Goal: Information Seeking & Learning: Get advice/opinions

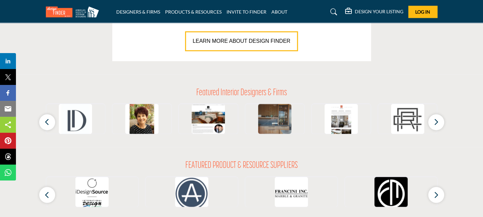
scroll to position [532, 0]
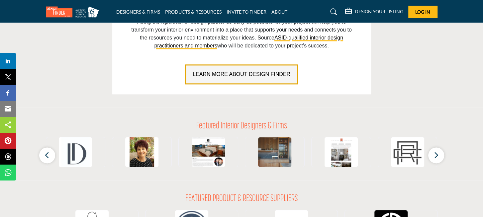
click at [219, 72] on span "LEARN MORE ABOUT DESIGN FINDER" at bounding box center [242, 74] width 98 height 6
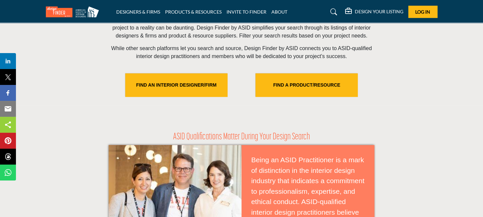
scroll to position [233, 0]
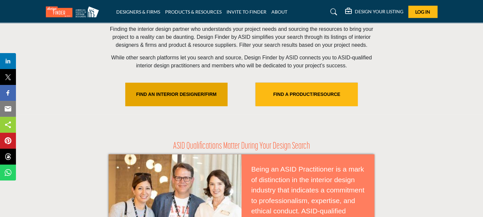
click at [153, 91] on link "FIND AN INTERIOR DESIGNER/FIRM" at bounding box center [176, 95] width 102 height 24
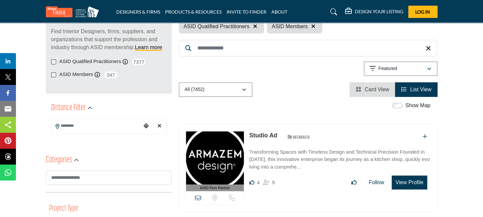
scroll to position [100, 0]
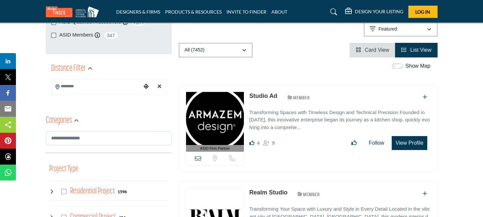
scroll to position [133, 0]
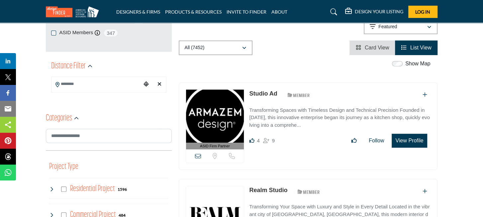
click at [146, 84] on icon "Choose your current location" at bounding box center [146, 83] width 5 height 5
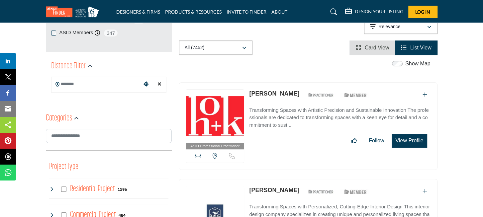
scroll to position [100, 0]
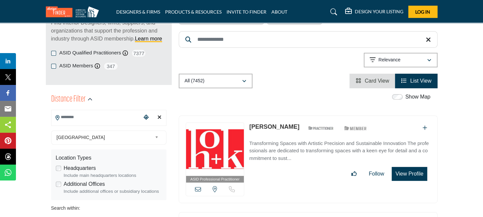
click at [62, 117] on input "Search Location" at bounding box center [96, 117] width 90 height 13
click at [70, 127] on div at bounding box center [108, 128] width 115 height 10
click at [66, 117] on input "Search Location" at bounding box center [96, 117] width 90 height 13
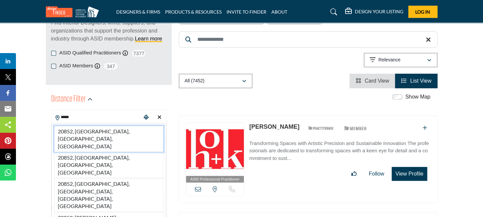
click at [87, 129] on li "20852, Rockville, MD, USA" at bounding box center [108, 139] width 109 height 26
type input "**********"
type input "***"
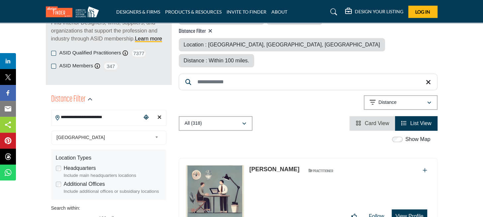
scroll to position [66, 0]
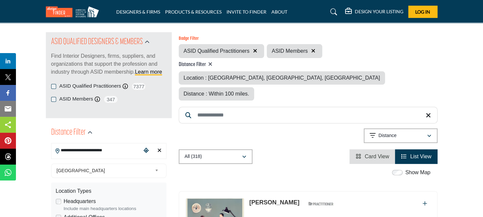
click at [210, 63] on icon at bounding box center [210, 63] width 4 height 5
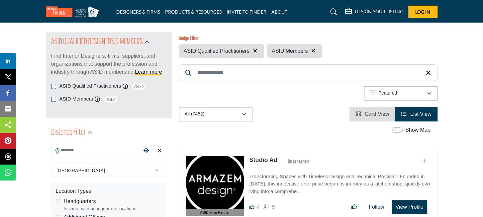
scroll to position [100, 0]
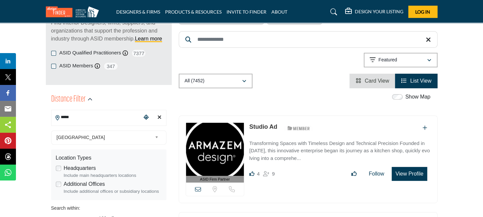
click at [98, 115] on input "*****" at bounding box center [96, 117] width 90 height 13
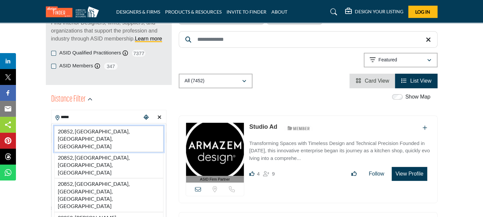
click at [92, 129] on li "20852, Rockville, MD, USA" at bounding box center [108, 139] width 109 height 26
type input "**********"
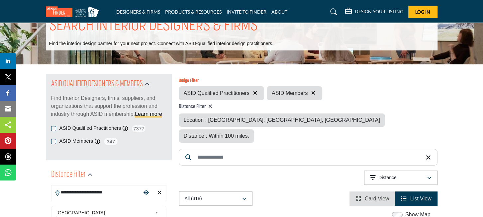
scroll to position [33, 0]
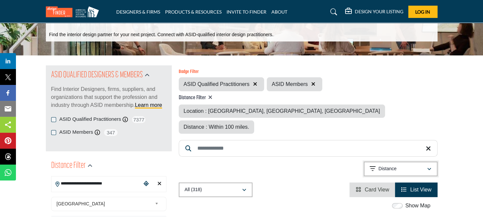
click at [431, 167] on icon "button" at bounding box center [429, 169] width 4 height 5
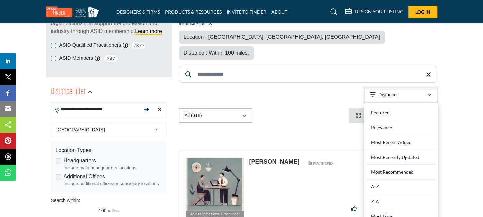
scroll to position [100, 0]
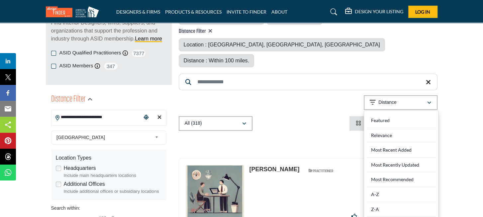
click at [324, 136] on div "Show Map" at bounding box center [304, 140] width 259 height 9
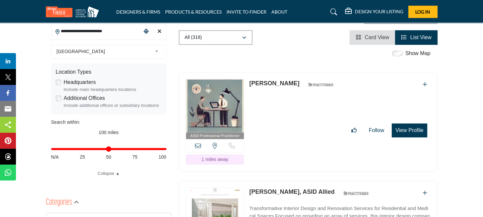
scroll to position [199, 0]
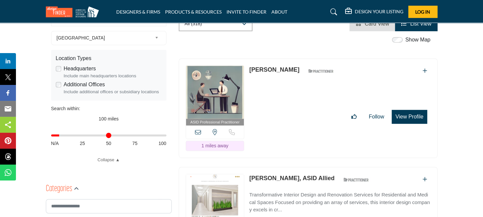
drag, startPoint x: 164, startPoint y: 136, endPoint x: 61, endPoint y: 139, distance: 103.0
click at [61, 136] on input "Distance in miles" at bounding box center [108, 135] width 115 height 1
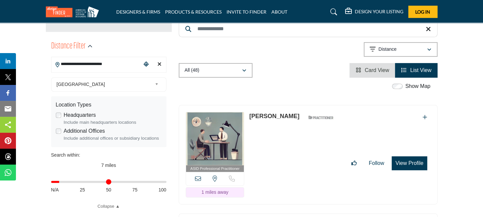
scroll to position [166, 0]
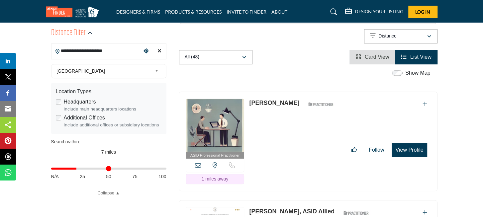
drag, startPoint x: 62, startPoint y: 169, endPoint x: 78, endPoint y: 168, distance: 16.3
click at [78, 168] on input "Distance in miles" at bounding box center [108, 168] width 115 height 1
click at [75, 152] on div "7 miles" at bounding box center [108, 152] width 115 height 7
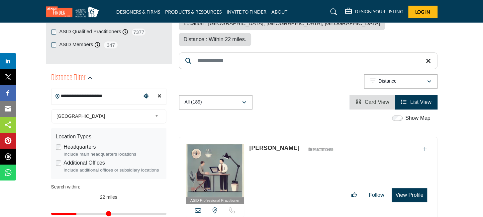
scroll to position [199, 0]
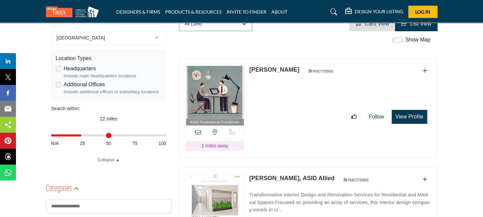
drag, startPoint x: 79, startPoint y: 136, endPoint x: 82, endPoint y: 136, distance: 3.3
type input "**"
click at [82, 136] on input "Distance in miles" at bounding box center [108, 135] width 115 height 1
click at [78, 120] on div "22 miles" at bounding box center [108, 119] width 115 height 7
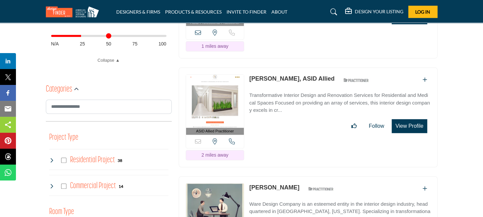
scroll to position [332, 0]
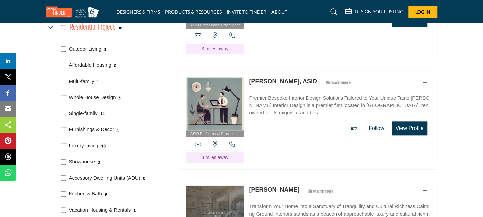
scroll to position [399, 0]
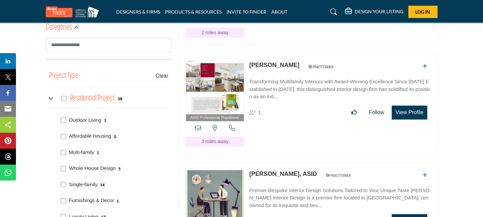
scroll to position [399, 0]
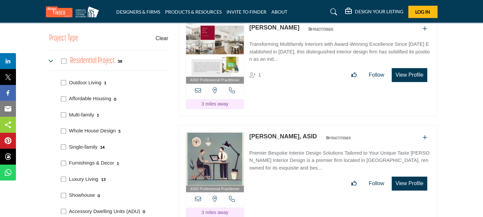
scroll to position [399, 0]
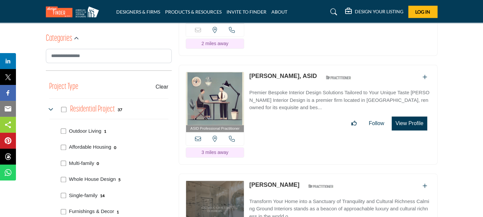
scroll to position [399, 0]
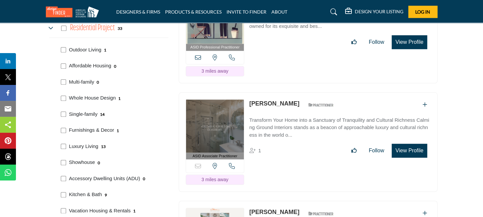
scroll to position [465, 0]
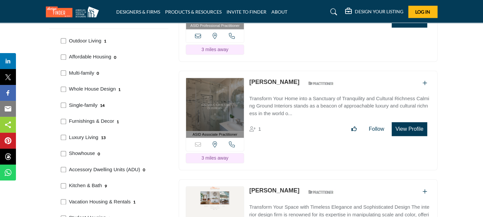
scroll to position [465, 0]
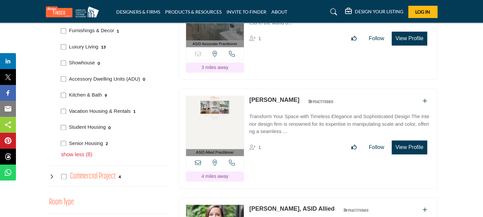
scroll to position [532, 0]
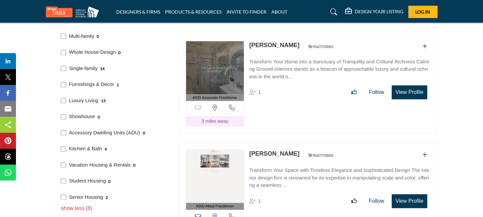
scroll to position [565, 0]
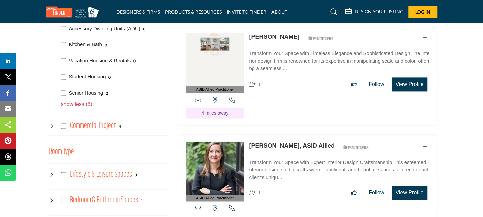
scroll to position [598, 0]
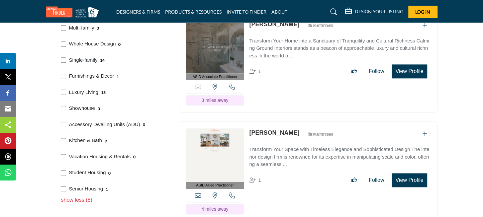
scroll to position [498, 0]
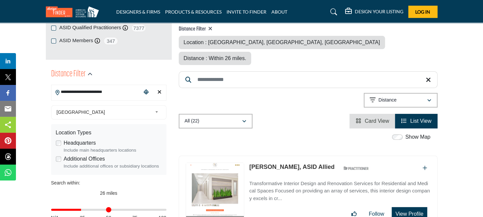
scroll to position [133, 0]
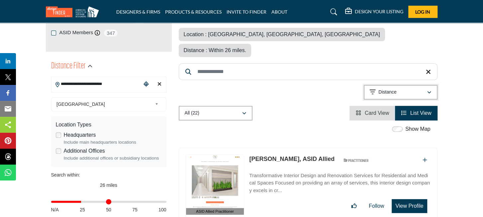
click at [430, 90] on icon "button" at bounding box center [429, 92] width 4 height 5
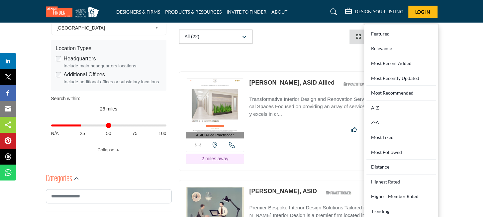
scroll to position [233, 0]
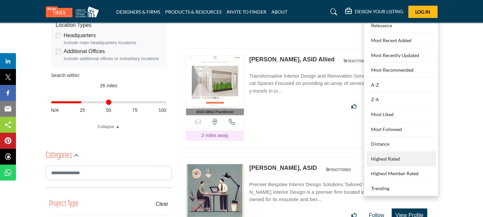
click at [392, 152] on Rated "Highest Rated" at bounding box center [400, 159] width 69 height 15
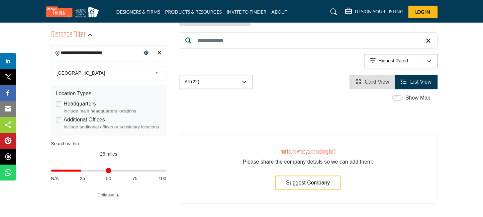
scroll to position [166, 0]
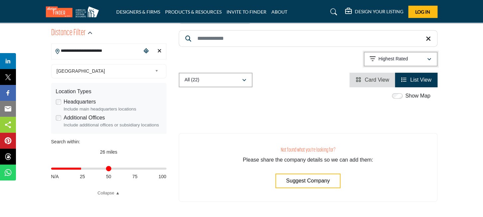
click at [430, 57] on icon "button" at bounding box center [429, 59] width 4 height 5
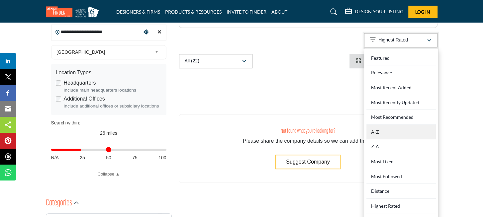
scroll to position [199, 0]
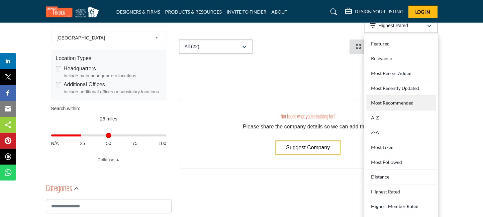
click at [386, 96] on Recommended "Most Recommended" at bounding box center [400, 103] width 69 height 15
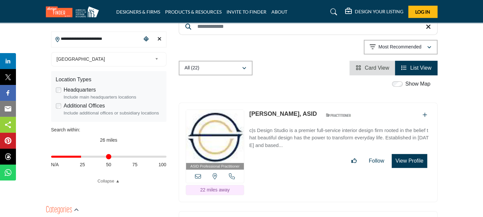
scroll to position [178, 0]
drag, startPoint x: 181, startPoint y: 91, endPoint x: 330, endPoint y: 129, distance: 153.6
click at [330, 129] on div "ASID Professional Practitioner ASID Professional Practitioners have successfull…" at bounding box center [308, 152] width 259 height 100
copy div "View the location of this listing Call Number 22 miles away Christina Simon, AS…"
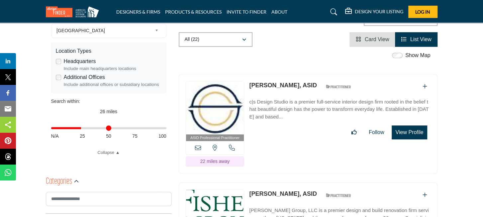
scroll to position [245, 0]
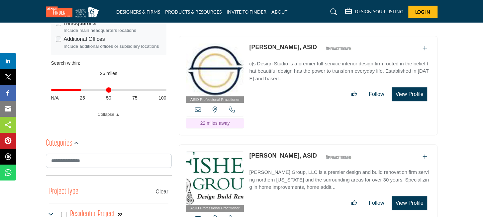
click at [272, 107] on div "ASID Professional Practitioner ASID Professional Practitioners have successfull…" at bounding box center [308, 86] width 259 height 100
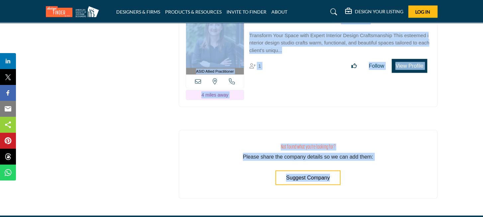
scroll to position [2609, 0]
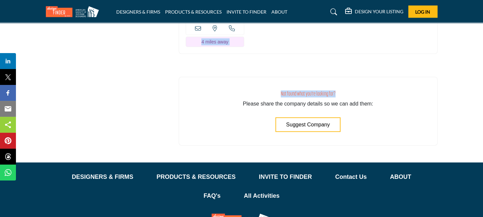
drag, startPoint x: 180, startPoint y: 131, endPoint x: 450, endPoint y: 44, distance: 283.3
copy div "View the location of this listing Call Number 14 miles away Peggy Fisher, ASID …"
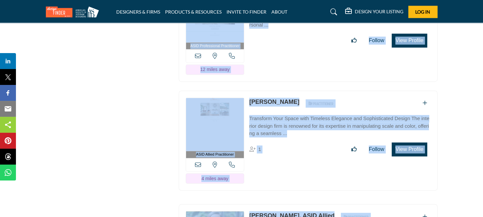
scroll to position [2343, 0]
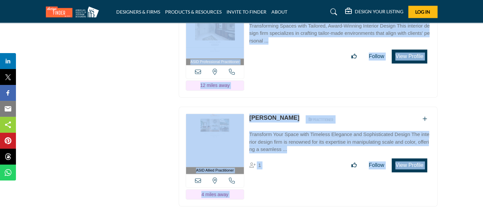
click at [321, 153] on div "ASID Allied Practitioner ASID Allied Practitioners have successfully completed …" at bounding box center [308, 157] width 259 height 100
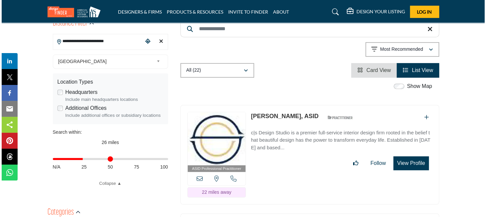
scroll to position [199, 0]
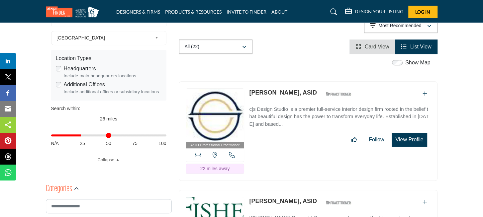
click at [401, 133] on button "View Profile" at bounding box center [409, 140] width 35 height 14
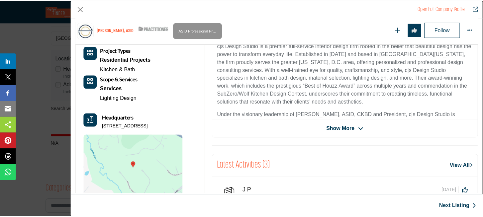
scroll to position [159, 0]
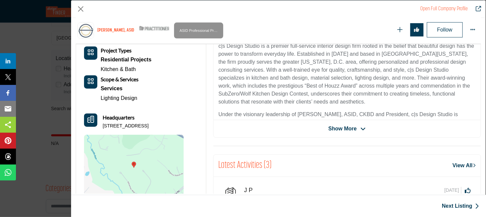
click at [343, 122] on div "Christina Simon, ASID View email address of this listing View the location of t…" at bounding box center [347, 76] width 268 height 123
click at [340, 127] on span "Show More" at bounding box center [343, 129] width 28 height 8
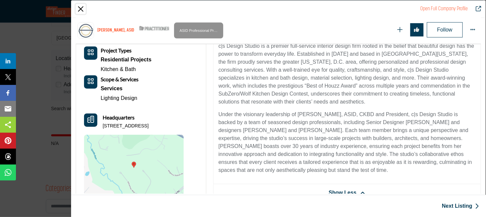
click at [82, 8] on button "Close" at bounding box center [81, 9] width 10 height 10
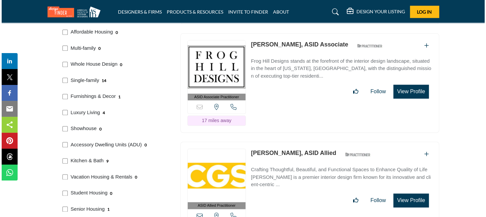
scroll to position [498, 0]
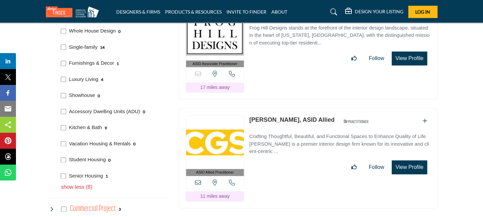
click at [409, 160] on button "View Profile" at bounding box center [409, 167] width 35 height 14
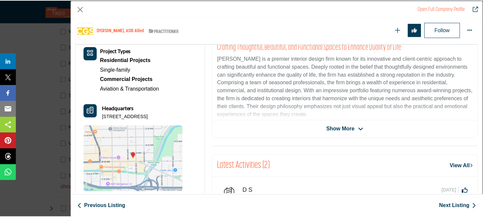
scroll to position [159, 0]
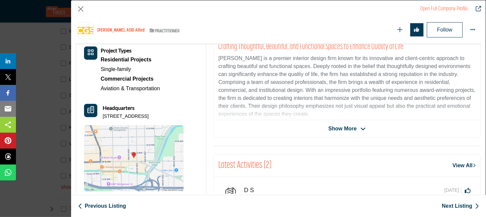
click at [338, 131] on span "Show More" at bounding box center [343, 129] width 28 height 8
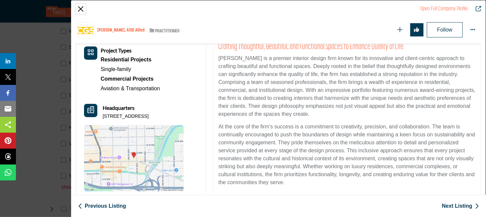
click at [81, 10] on button "Close" at bounding box center [81, 9] width 10 height 10
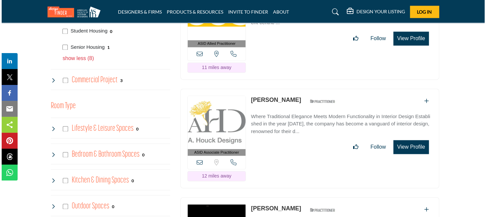
scroll to position [631, 0]
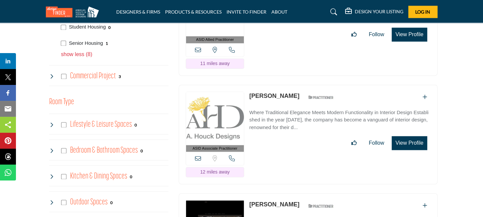
click at [398, 136] on button "View Profile" at bounding box center [409, 143] width 35 height 14
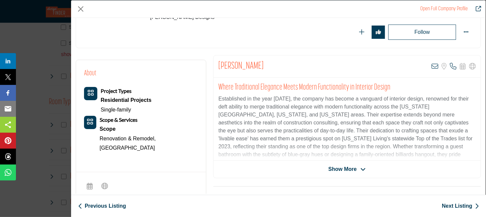
scroll to position [159, 0]
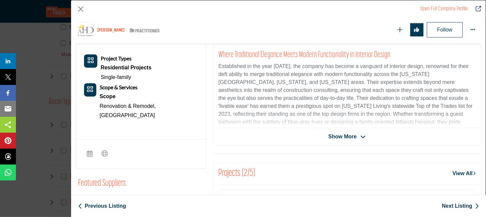
click at [332, 136] on span "Show More" at bounding box center [343, 137] width 28 height 8
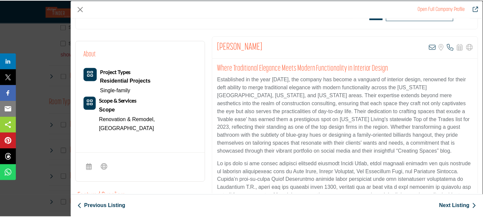
scroll to position [100, 0]
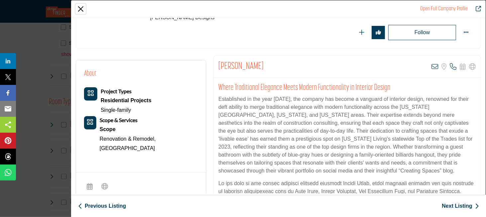
click at [82, 9] on button "Close" at bounding box center [81, 9] width 10 height 10
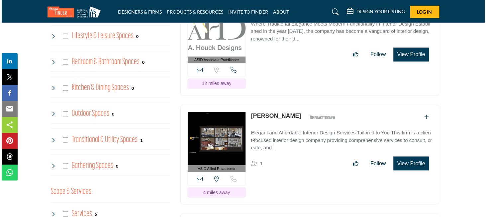
scroll to position [731, 0]
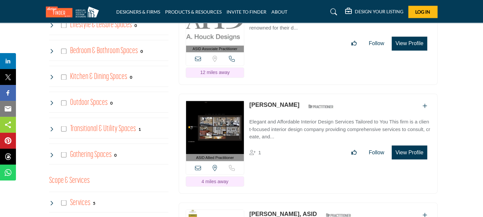
click at [403, 146] on button "View Profile" at bounding box center [409, 153] width 35 height 14
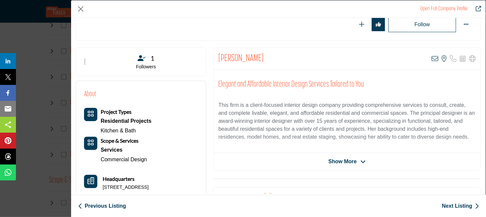
scroll to position [159, 0]
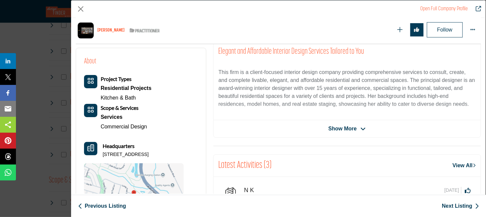
click at [332, 125] on span "Show More" at bounding box center [343, 129] width 28 height 8
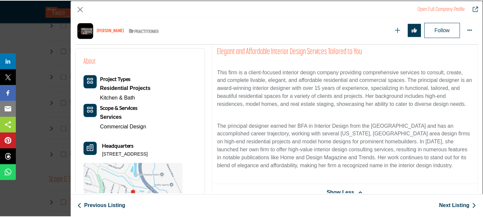
scroll to position [193, 0]
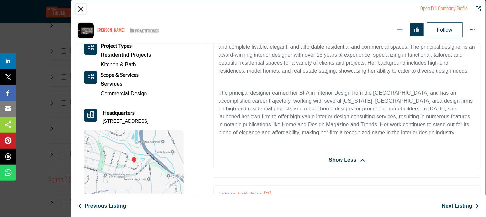
click at [80, 8] on button "Close" at bounding box center [81, 9] width 10 height 10
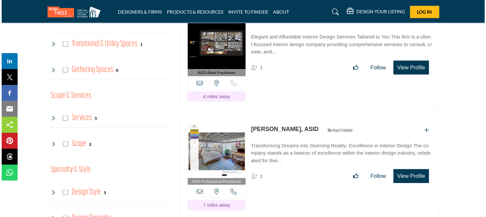
scroll to position [864, 0]
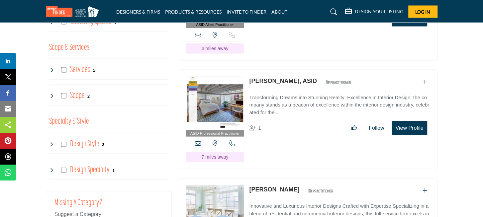
click at [412, 121] on button "View Profile" at bounding box center [409, 128] width 35 height 14
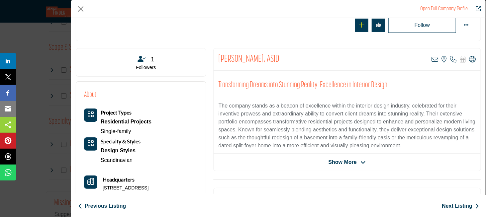
scroll to position [100, 0]
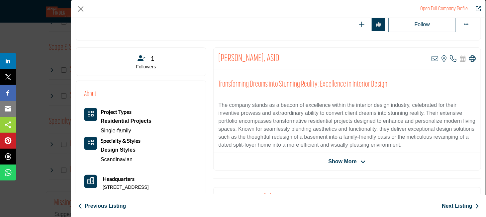
click at [350, 159] on span "Show More" at bounding box center [343, 162] width 28 height 8
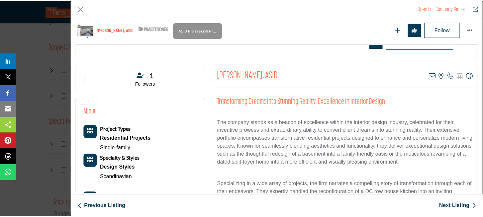
scroll to position [66, 0]
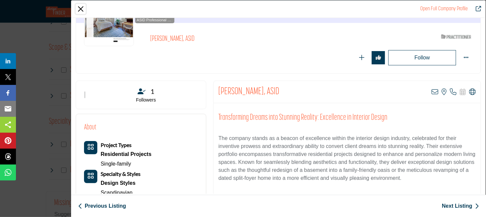
click at [82, 9] on button "Close" at bounding box center [81, 9] width 10 height 10
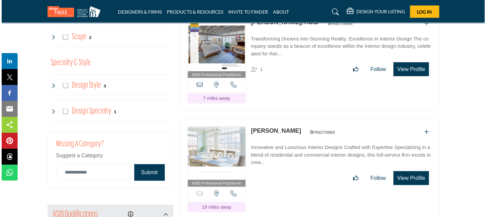
scroll to position [930, 0]
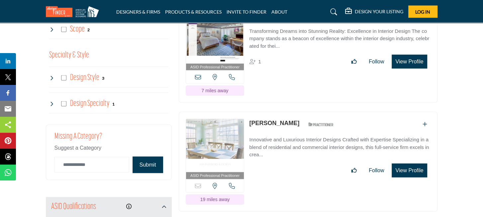
click at [404, 164] on button "View Profile" at bounding box center [409, 171] width 35 height 14
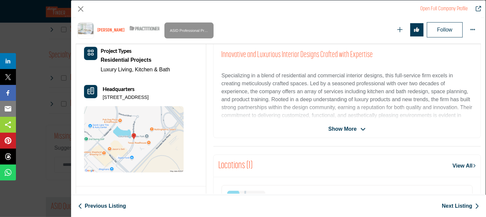
scroll to position [159, 0]
click at [343, 128] on span "Show More" at bounding box center [343, 129] width 28 height 8
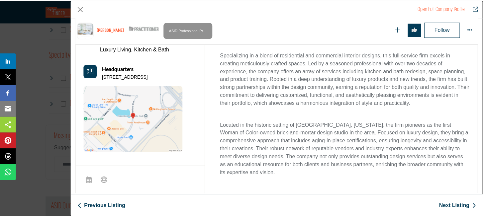
scroll to position [193, 0]
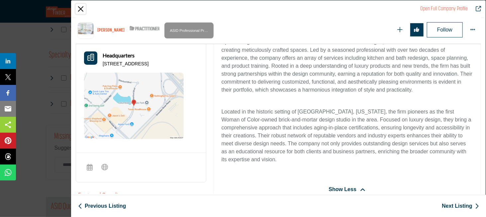
click at [80, 9] on button "Close" at bounding box center [81, 9] width 10 height 10
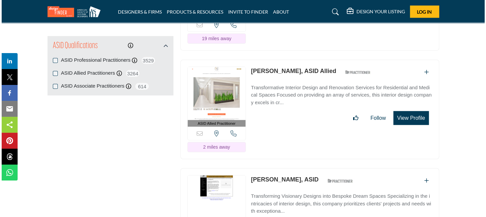
scroll to position [1163, 0]
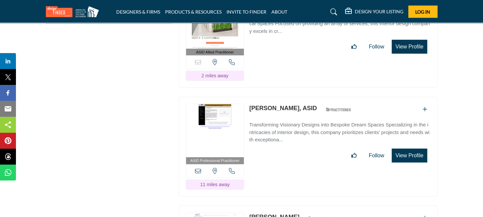
click at [404, 149] on button "View Profile" at bounding box center [409, 156] width 35 height 14
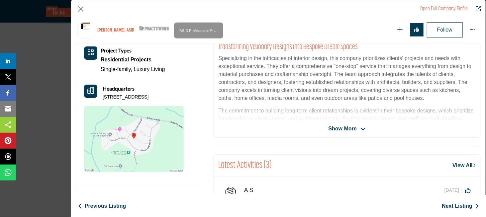
scroll to position [159, 0]
click at [344, 129] on span "Show More" at bounding box center [343, 129] width 28 height 8
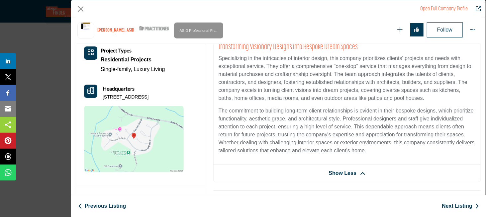
scroll to position [100, 0]
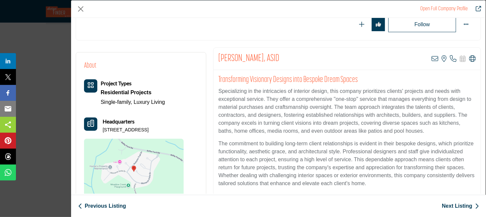
drag, startPoint x: 165, startPoint y: 127, endPoint x: 140, endPoint y: 129, distance: 24.7
click at [140, 129] on p "17214 Sumac Ct, 20874-2969, USA" at bounding box center [126, 130] width 46 height 7
copy p "20874-2969"
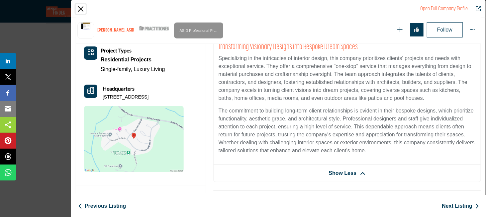
click at [81, 8] on button "Close" at bounding box center [81, 9] width 10 height 10
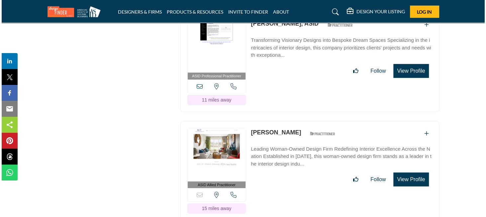
scroll to position [1262, 0]
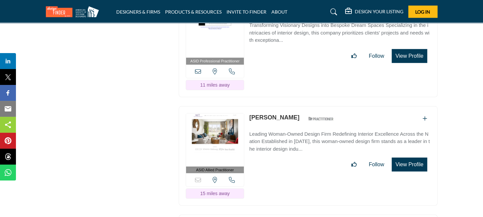
click at [411, 158] on button "View Profile" at bounding box center [409, 165] width 35 height 14
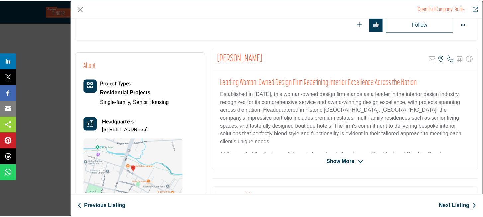
scroll to position [159, 0]
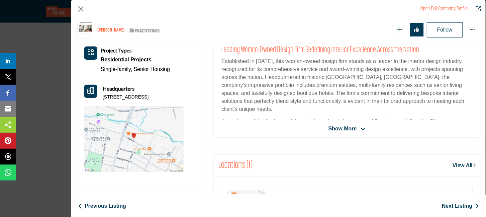
click at [339, 128] on span "Show More" at bounding box center [343, 129] width 28 height 8
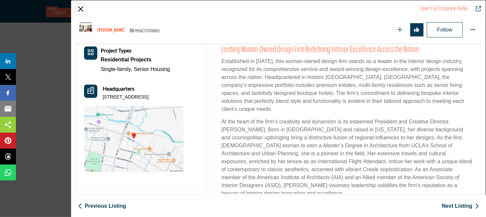
click at [78, 8] on button "Close" at bounding box center [81, 9] width 10 height 10
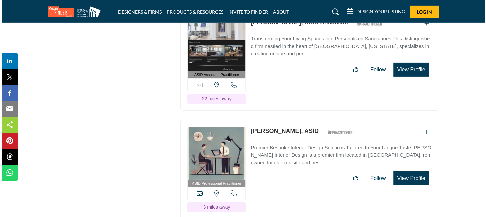
scroll to position [1495, 0]
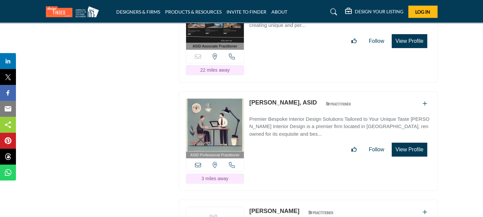
click at [402, 143] on button "View Profile" at bounding box center [409, 150] width 35 height 14
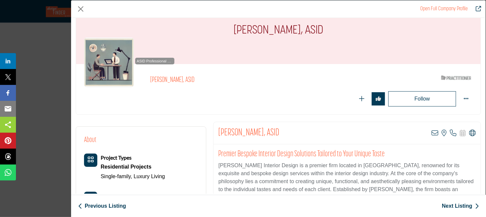
scroll to position [100, 0]
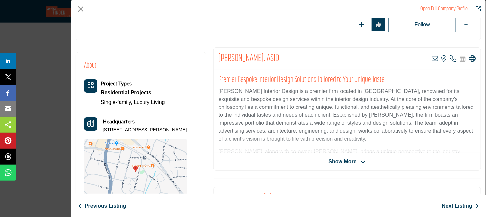
click at [341, 159] on span "Show More" at bounding box center [343, 162] width 28 height 8
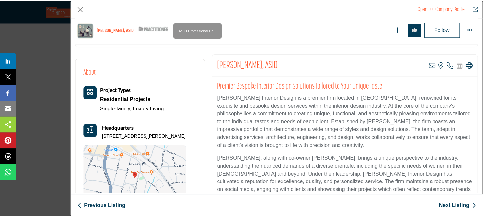
scroll to position [159, 0]
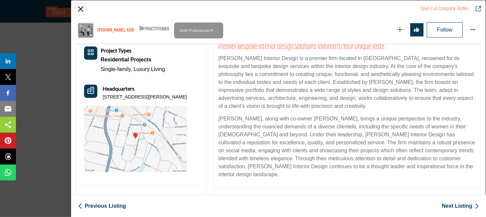
click at [80, 8] on button "Close" at bounding box center [81, 9] width 10 height 10
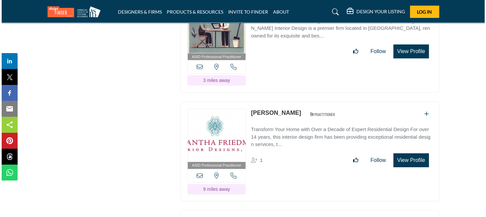
scroll to position [1595, 0]
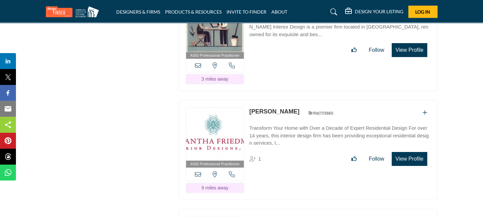
click at [405, 152] on button "View Profile" at bounding box center [409, 159] width 35 height 14
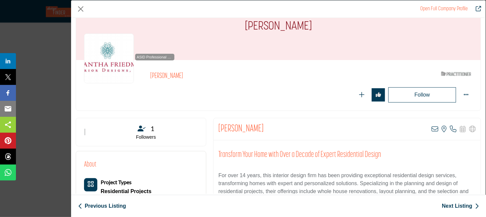
scroll to position [100, 0]
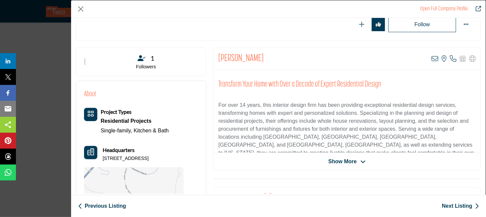
click at [339, 160] on span "Show More" at bounding box center [343, 162] width 28 height 8
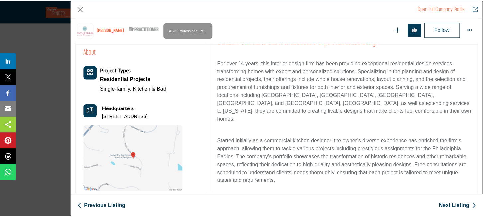
scroll to position [159, 0]
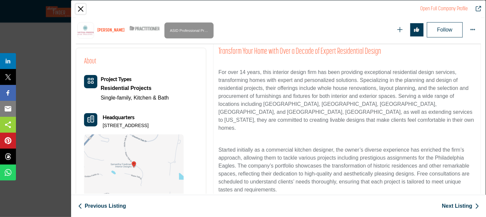
click at [82, 9] on button "Close" at bounding box center [81, 9] width 10 height 10
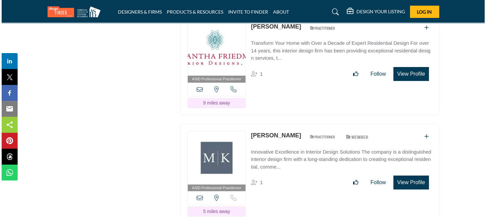
scroll to position [1728, 0]
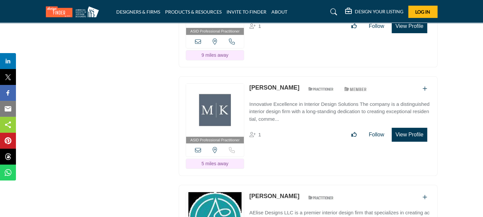
click at [406, 128] on button "View Profile" at bounding box center [409, 135] width 35 height 14
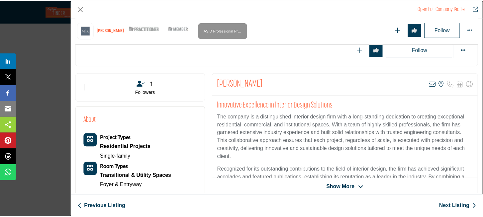
scroll to position [159, 0]
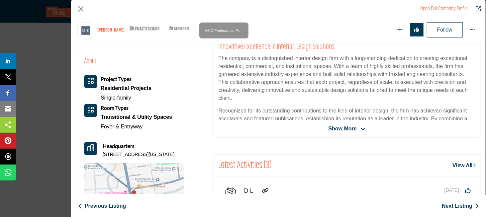
click at [334, 128] on span "Show More" at bounding box center [343, 129] width 28 height 8
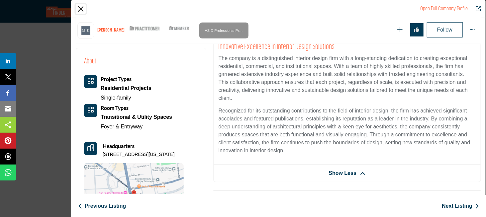
click at [81, 8] on button "Close" at bounding box center [81, 9] width 10 height 10
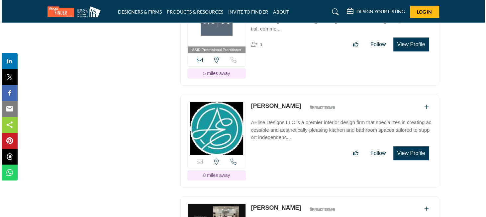
scroll to position [1827, 0]
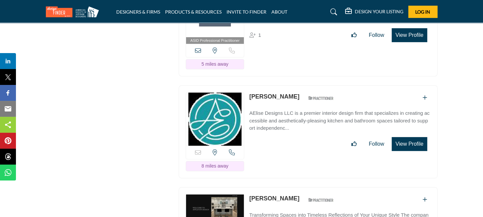
click at [399, 137] on button "View Profile" at bounding box center [409, 144] width 35 height 14
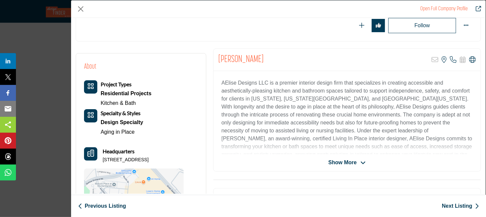
scroll to position [100, 0]
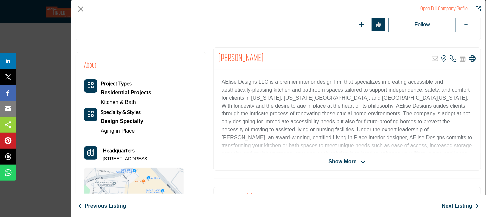
click at [341, 160] on span "Show More" at bounding box center [343, 162] width 28 height 8
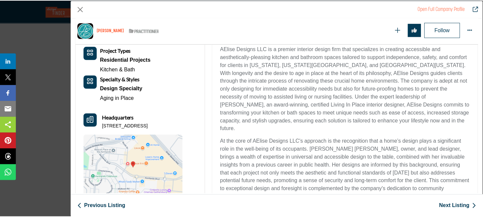
scroll to position [193, 0]
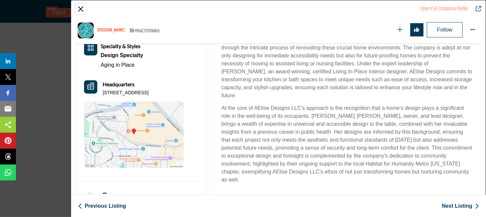
click at [81, 8] on button "Close" at bounding box center [81, 9] width 10 height 10
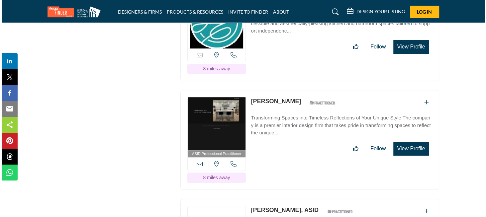
scroll to position [1927, 0]
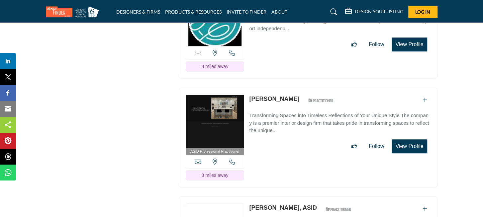
click at [408, 140] on button "View Profile" at bounding box center [409, 147] width 35 height 14
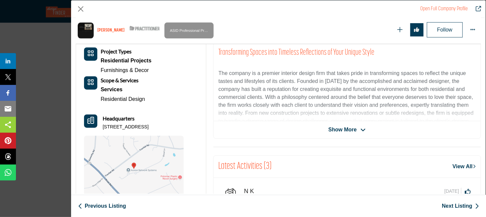
scroll to position [159, 0]
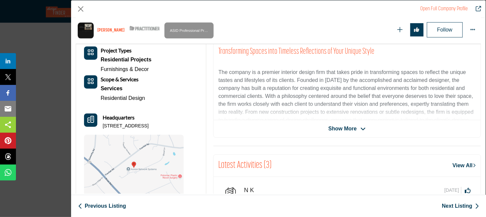
click at [348, 126] on span "Show More" at bounding box center [343, 129] width 28 height 8
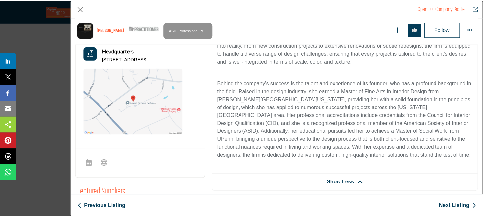
scroll to position [259, 0]
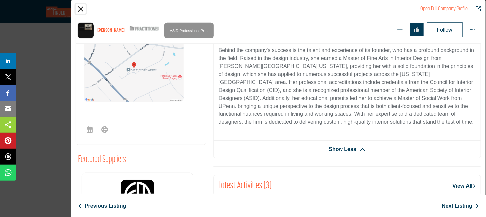
click at [81, 7] on button "Close" at bounding box center [81, 9] width 10 height 10
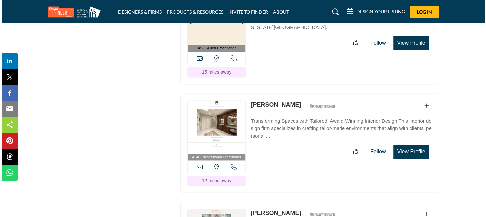
scroll to position [2259, 0]
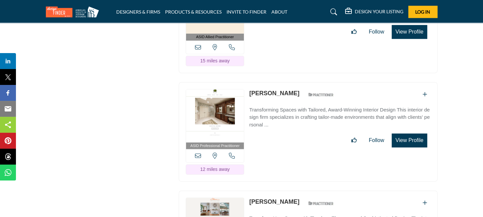
click at [412, 134] on button "View Profile" at bounding box center [409, 141] width 35 height 14
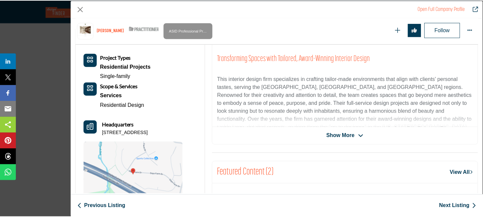
scroll to position [159, 0]
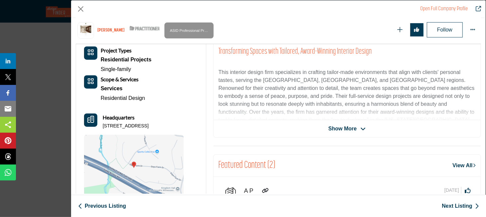
click at [340, 130] on span "Show More" at bounding box center [343, 129] width 28 height 8
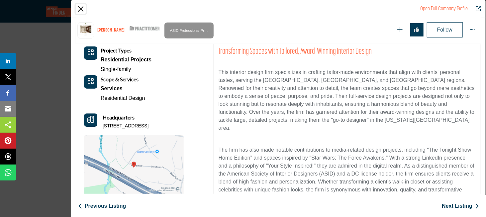
click at [81, 8] on button "Close" at bounding box center [81, 9] width 10 height 10
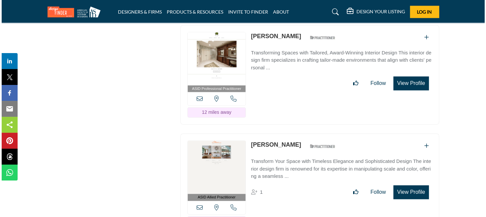
scroll to position [2326, 0]
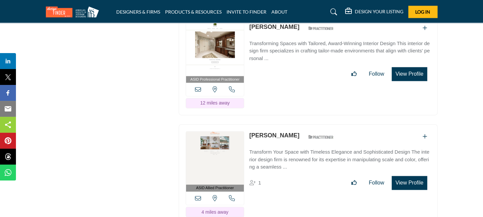
click at [402, 176] on button "View Profile" at bounding box center [409, 183] width 35 height 14
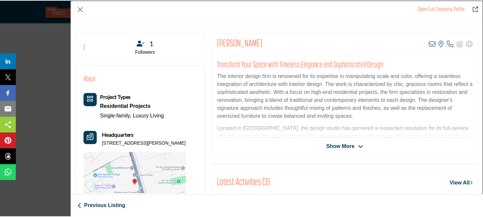
scroll to position [159, 0]
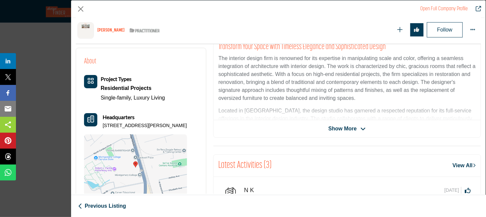
click at [330, 125] on span "Show More" at bounding box center [343, 129] width 28 height 8
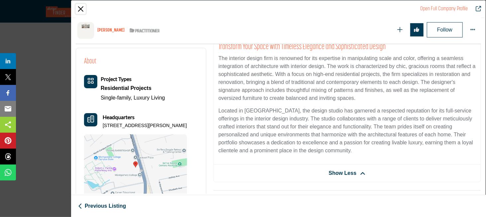
click at [81, 8] on button "Close" at bounding box center [81, 9] width 10 height 10
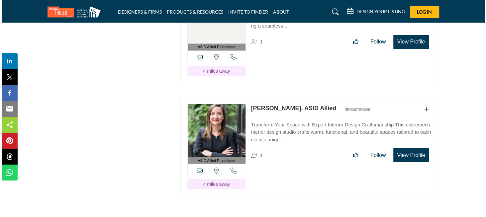
scroll to position [2458, 0]
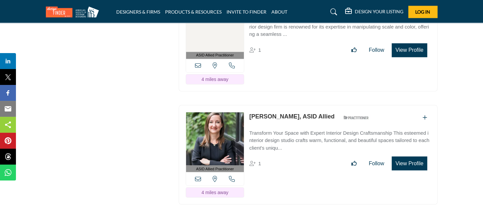
click at [406, 156] on button "View Profile" at bounding box center [409, 163] width 35 height 14
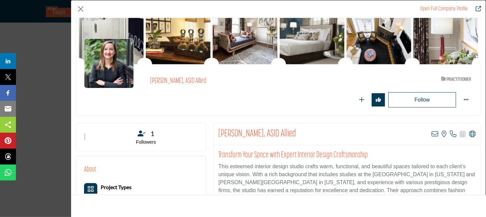
scroll to position [159, 0]
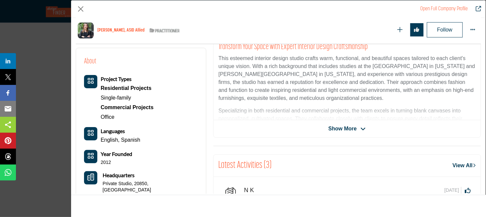
click at [347, 127] on span "Show More" at bounding box center [343, 129] width 28 height 8
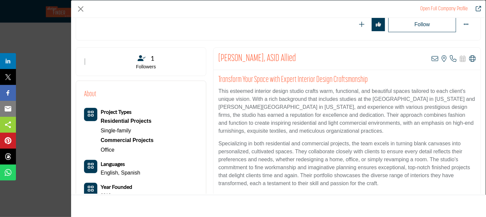
scroll to position [66, 0]
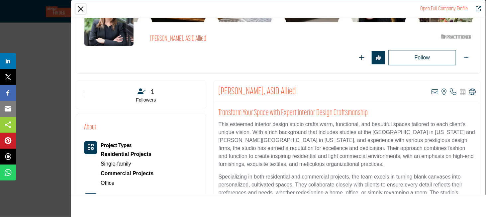
click at [80, 9] on button "Close" at bounding box center [81, 9] width 10 height 10
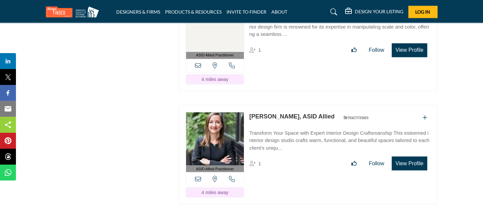
click at [417, 112] on div "Joanne Rodriguez, ASID Allied ASID Qualified Practitioner who validates work an…" at bounding box center [339, 141] width 181 height 59
click at [414, 156] on button "View Profile" at bounding box center [409, 163] width 35 height 14
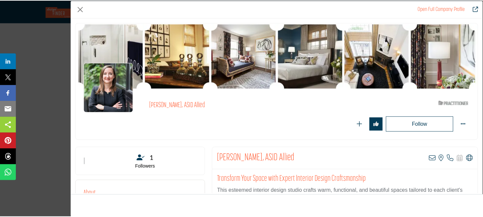
scroll to position [33, 0]
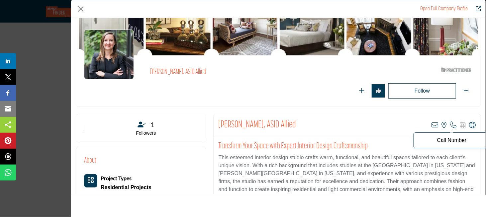
click at [450, 124] on icon "Company Data Modal" at bounding box center [453, 125] width 7 height 7
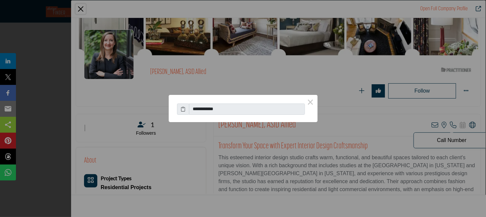
click at [446, 141] on div "**********" at bounding box center [243, 108] width 486 height 217
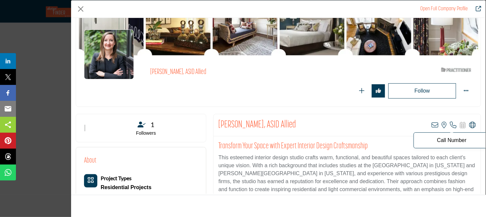
click at [450, 124] on icon "Company Data Modal" at bounding box center [453, 125] width 7 height 7
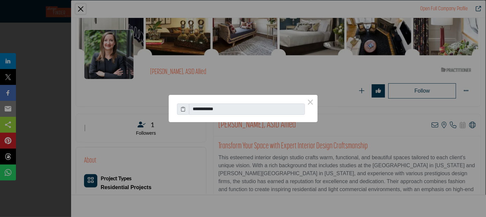
drag, startPoint x: 223, startPoint y: 108, endPoint x: 192, endPoint y: 110, distance: 31.3
click at [192, 110] on input "**********" at bounding box center [247, 109] width 116 height 11
drag, startPoint x: 191, startPoint y: 109, endPoint x: 227, endPoint y: 108, distance: 35.2
click at [227, 108] on input "**********" at bounding box center [247, 109] width 116 height 11
drag, startPoint x: 216, startPoint y: 109, endPoint x: 191, endPoint y: 108, distance: 24.9
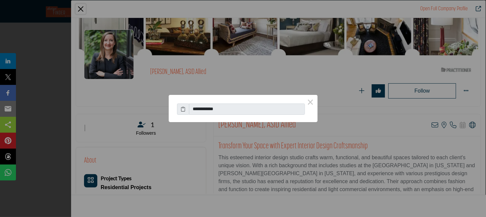
click at [191, 108] on input "**********" at bounding box center [247, 109] width 116 height 11
click at [205, 108] on input "**********" at bounding box center [247, 109] width 116 height 11
click at [342, 119] on div "**********" at bounding box center [243, 108] width 486 height 217
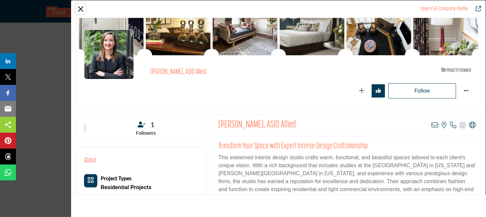
click at [79, 8] on button "Close" at bounding box center [81, 9] width 10 height 10
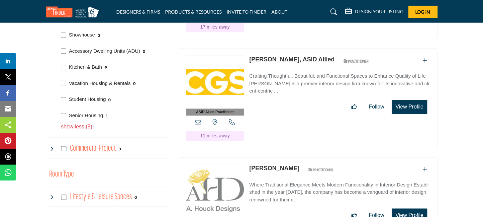
scroll to position [631, 0]
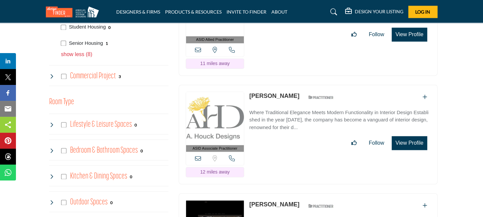
click at [412, 136] on button "View Profile" at bounding box center [409, 143] width 35 height 14
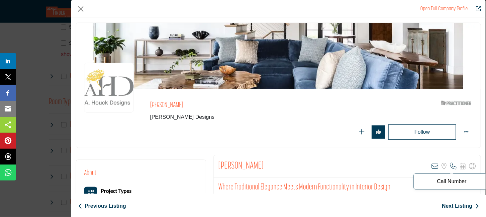
click at [450, 164] on icon "Company Data Modal" at bounding box center [453, 166] width 7 height 7
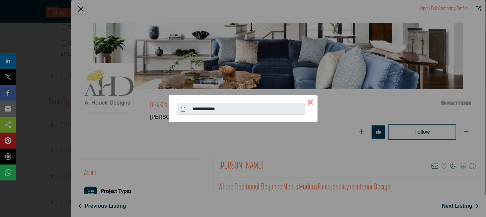
click at [309, 101] on button "×" at bounding box center [311, 102] width 14 height 14
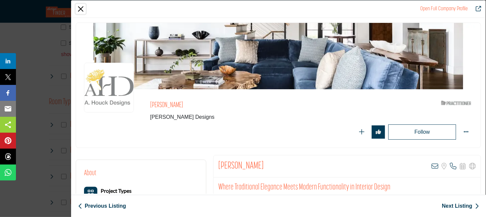
click at [81, 6] on button "Close" at bounding box center [81, 9] width 10 height 10
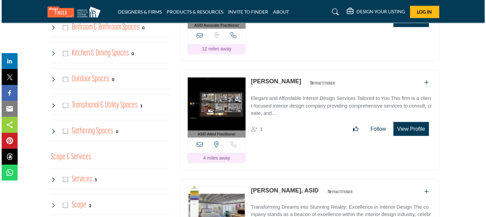
scroll to position [764, 0]
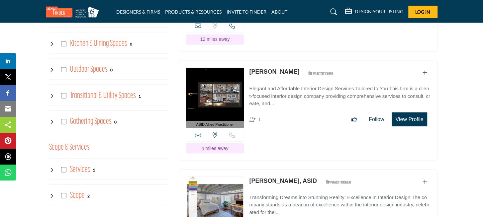
click at [405, 112] on button "View Profile" at bounding box center [409, 119] width 35 height 14
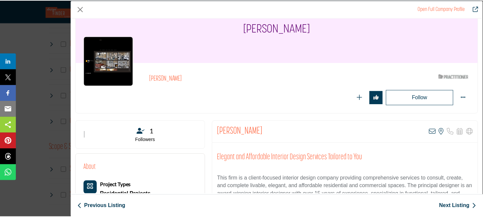
scroll to position [33, 0]
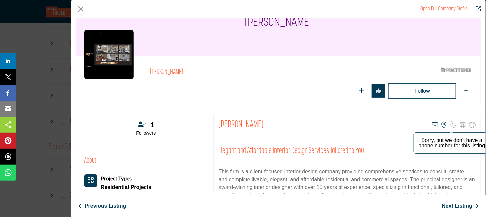
click at [450, 124] on icon "Company Data Modal" at bounding box center [453, 125] width 7 height 7
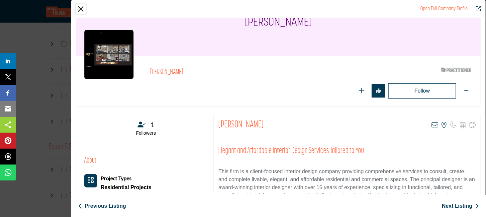
click at [80, 8] on button "Close" at bounding box center [81, 9] width 10 height 10
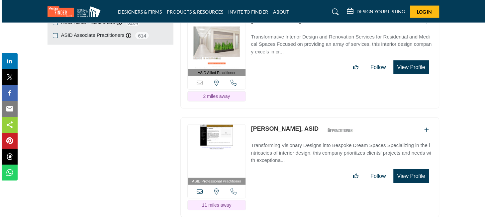
scroll to position [1163, 0]
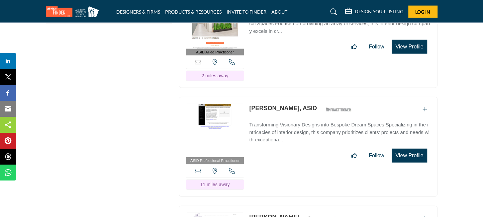
click at [410, 149] on button "View Profile" at bounding box center [409, 156] width 35 height 14
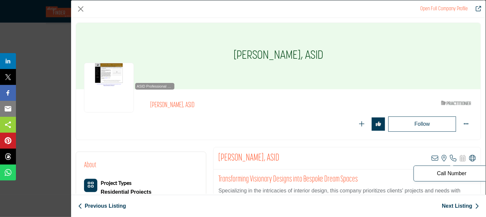
click at [450, 155] on icon "Company Data Modal" at bounding box center [453, 158] width 7 height 7
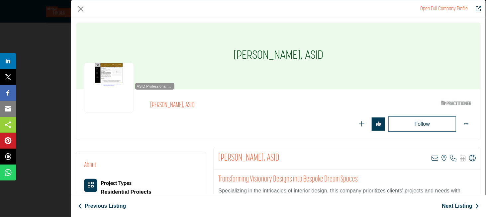
scroll to position [33, 0]
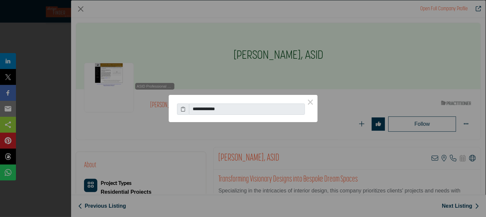
scroll to position [33, 0]
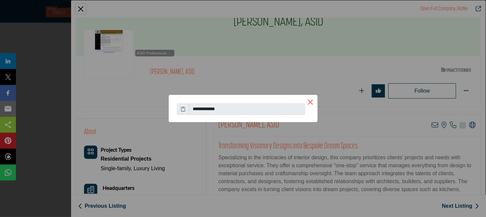
click at [311, 102] on button "×" at bounding box center [311, 102] width 14 height 14
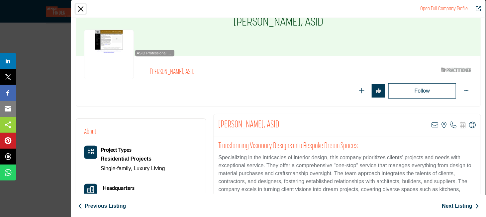
click at [80, 8] on button "Close" at bounding box center [81, 9] width 10 height 10
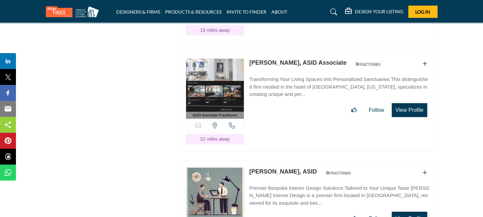
scroll to position [1462, 0]
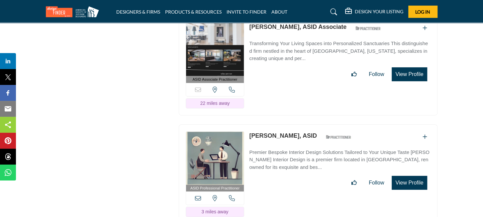
click at [401, 176] on button "View Profile" at bounding box center [409, 183] width 35 height 14
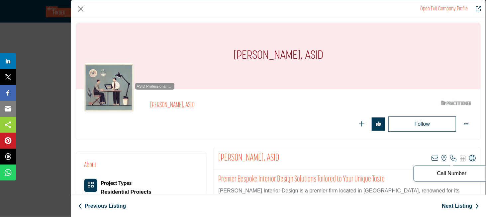
click at [450, 156] on icon "Company Data Modal" at bounding box center [453, 158] width 7 height 7
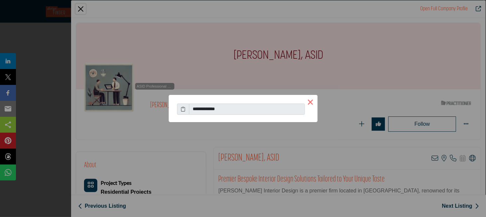
click at [310, 101] on button "×" at bounding box center [311, 102] width 14 height 14
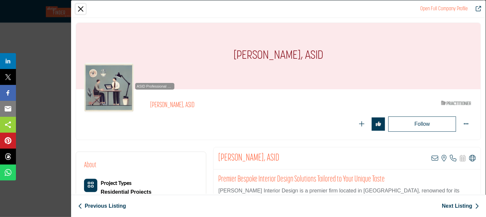
click at [79, 7] on button "Close" at bounding box center [81, 9] width 10 height 10
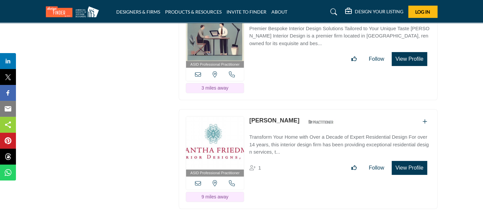
scroll to position [1595, 0]
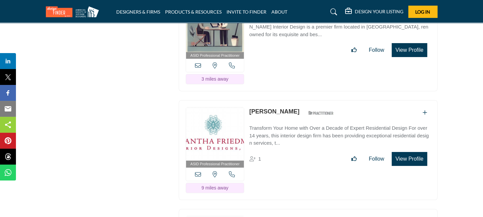
click at [409, 152] on button "View Profile" at bounding box center [409, 159] width 35 height 14
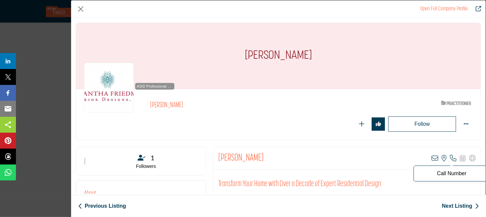
click at [450, 156] on icon "Company Data Modal" at bounding box center [453, 158] width 7 height 7
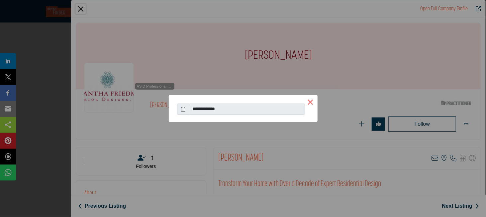
click at [311, 101] on button "×" at bounding box center [311, 102] width 14 height 14
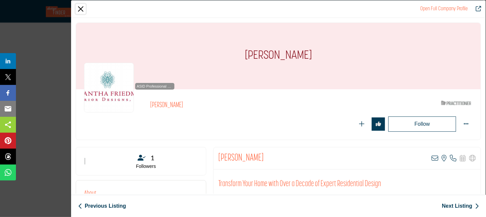
click at [81, 8] on button "Close" at bounding box center [81, 9] width 10 height 10
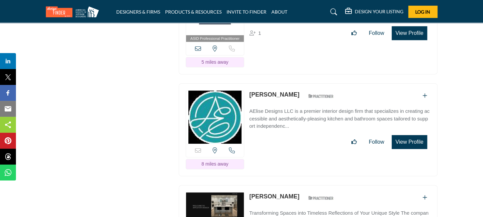
scroll to position [1894, 0]
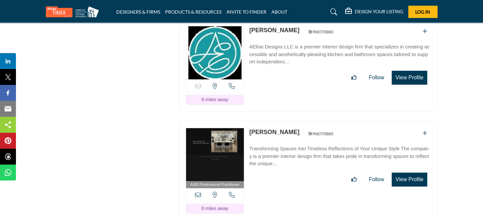
click at [416, 173] on button "View Profile" at bounding box center [409, 180] width 35 height 14
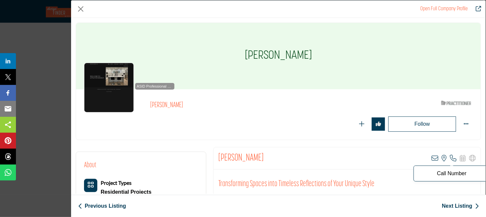
click at [450, 156] on icon "Company Data Modal" at bounding box center [453, 158] width 7 height 7
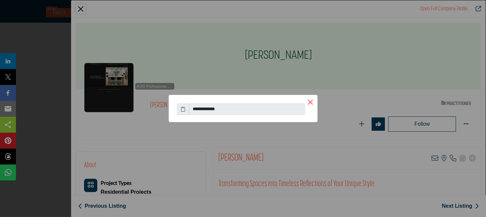
click at [310, 102] on button "×" at bounding box center [311, 102] width 14 height 14
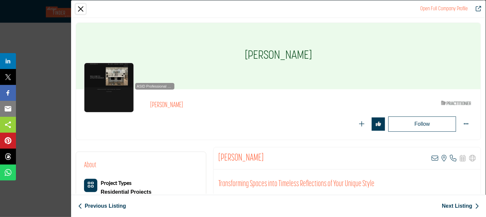
click at [81, 8] on button "Close" at bounding box center [81, 9] width 10 height 10
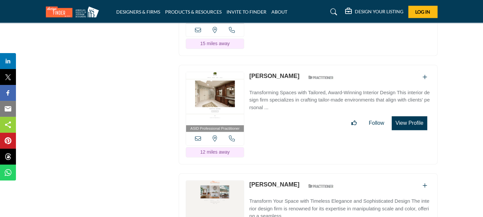
scroll to position [2326, 0]
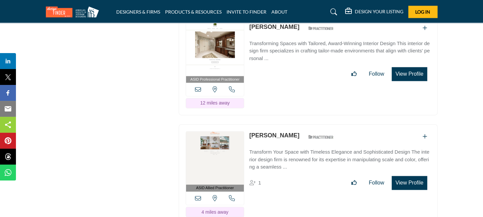
click at [408, 176] on button "View Profile" at bounding box center [409, 183] width 35 height 14
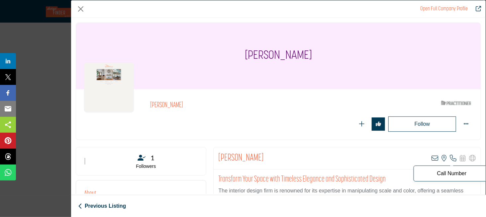
click at [450, 156] on icon "Company Data Modal" at bounding box center [453, 158] width 7 height 7
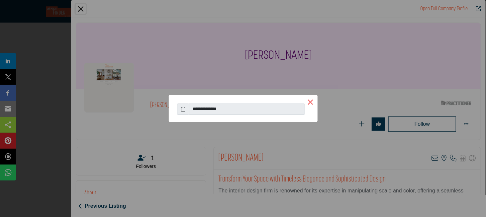
click at [312, 102] on button "×" at bounding box center [311, 102] width 14 height 14
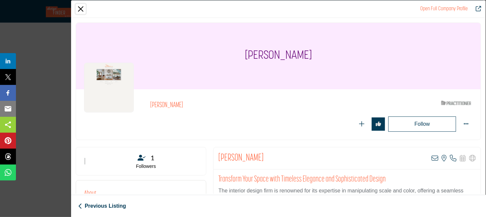
click at [81, 7] on button "Close" at bounding box center [81, 9] width 10 height 10
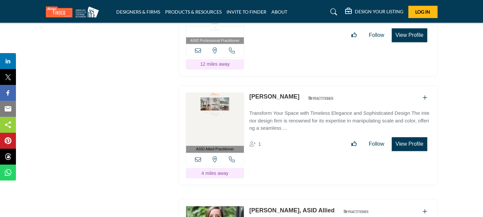
scroll to position [2458, 0]
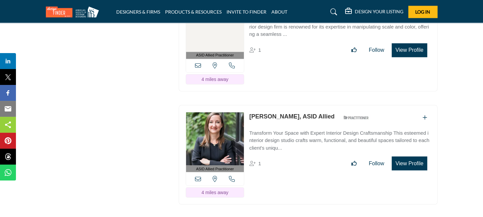
click at [408, 156] on button "View Profile" at bounding box center [409, 163] width 35 height 14
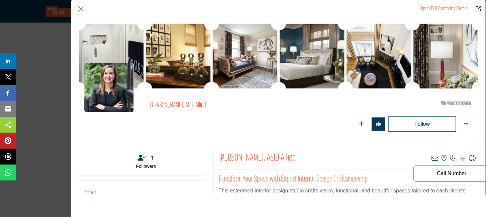
click at [451, 157] on icon "Company Data Modal" at bounding box center [453, 158] width 7 height 7
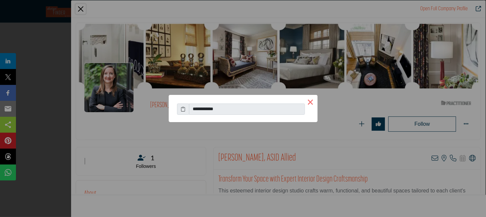
click at [312, 101] on button "×" at bounding box center [311, 102] width 14 height 14
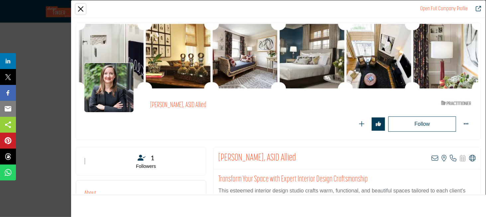
click at [82, 8] on button "Close" at bounding box center [81, 9] width 10 height 10
